Goal: Find contact information: Find contact information

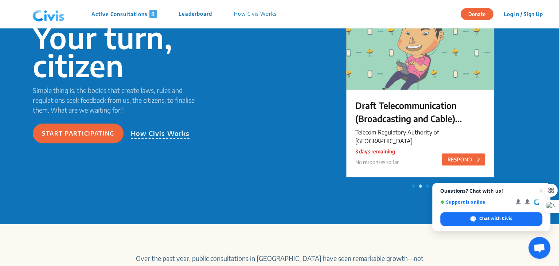
scroll to position [81, 0]
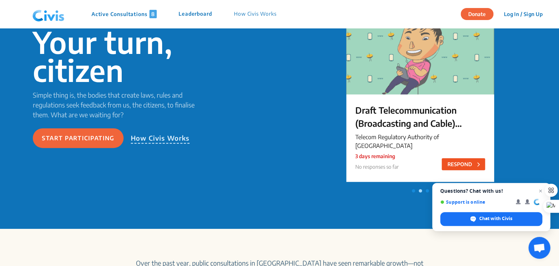
click at [447, 164] on button "RESPOND" at bounding box center [463, 164] width 43 height 12
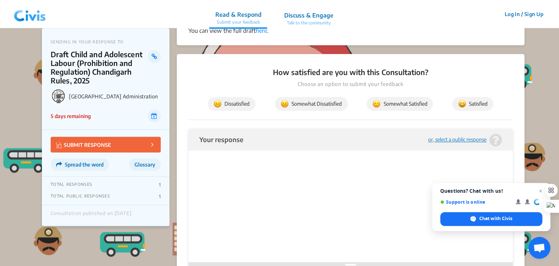
scroll to position [271, 0]
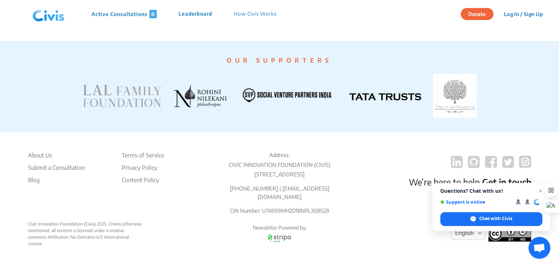
scroll to position [1416, 0]
click at [541, 191] on span "Close chat" at bounding box center [540, 191] width 9 height 9
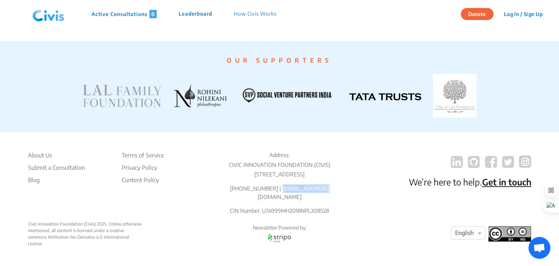
drag, startPoint x: 321, startPoint y: 196, endPoint x: 282, endPoint y: 198, distance: 39.0
click at [282, 198] on p "[PHONE_NUMBER] | [EMAIL_ADDRESS][DOMAIN_NAME]" at bounding box center [280, 193] width 136 height 16
copy p "[EMAIL_ADDRESS][DOMAIN_NAME]"
